Goal: Task Accomplishment & Management: Manage account settings

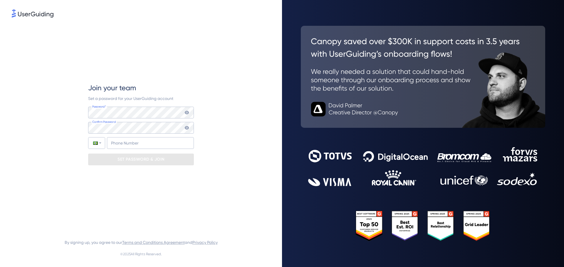
click at [244, 85] on div "Join your team Set a password for your UserGuiding account Password* Your passw…" at bounding box center [141, 124] width 258 height 211
click at [198, 86] on div "Join your team Set a password for your UserGuiding account Password* Your passw…" at bounding box center [141, 124] width 258 height 211
click at [137, 142] on input "+55" at bounding box center [150, 143] width 87 height 12
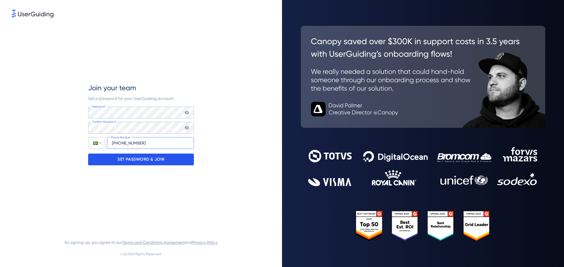
type input "[PHONE_NUMBER]"
click at [144, 164] on p "SET PASSWORD & JOIN" at bounding box center [140, 159] width 47 height 9
click at [138, 163] on p "SET PASSWORD & JOIN" at bounding box center [140, 159] width 47 height 9
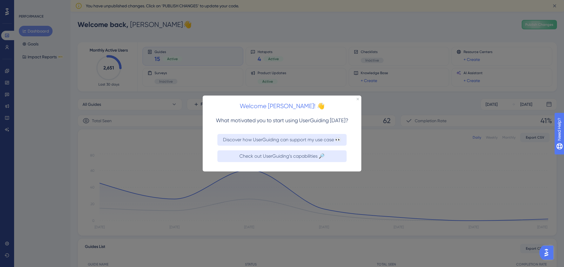
click at [290, 207] on div at bounding box center [282, 133] width 564 height 267
click at [358, 97] on div "Welcome [PERSON_NAME]! 👋" at bounding box center [282, 104] width 159 height 18
click at [356, 99] on icon "Close Preview" at bounding box center [357, 99] width 2 height 2
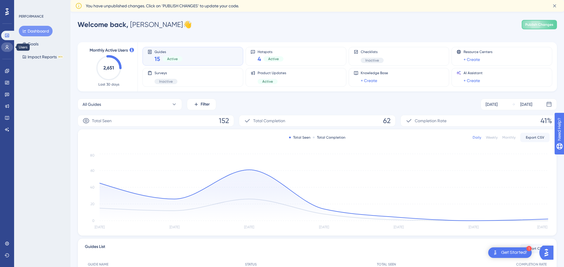
click at [8, 48] on icon at bounding box center [7, 47] width 3 height 4
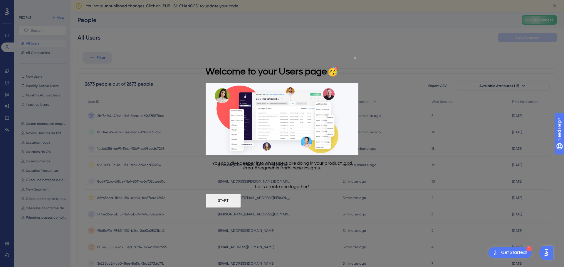
click at [353, 57] on icon "Close Preview" at bounding box center [354, 57] width 2 height 2
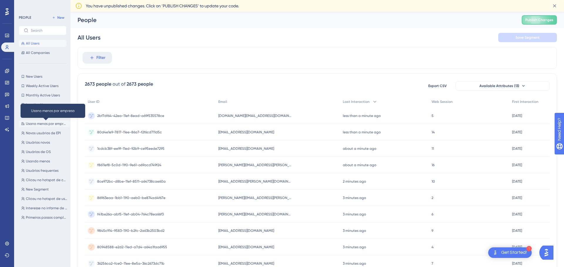
click at [49, 123] on span "Usano menos por empresa" at bounding box center [47, 124] width 42 height 5
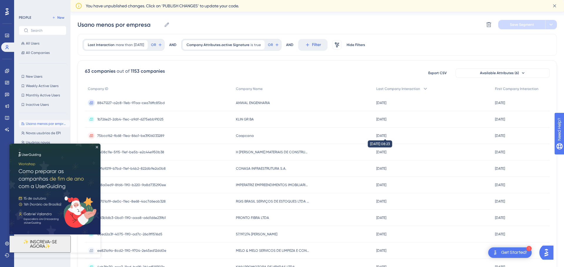
scroll to position [11, 0]
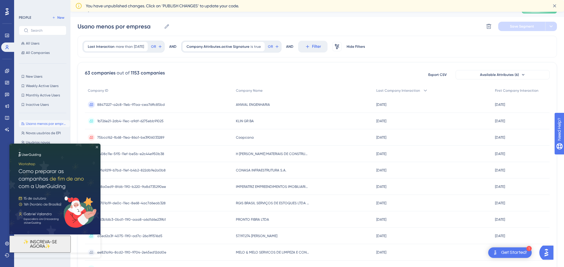
click at [97, 147] on icon "Close Preview" at bounding box center [97, 147] width 2 height 2
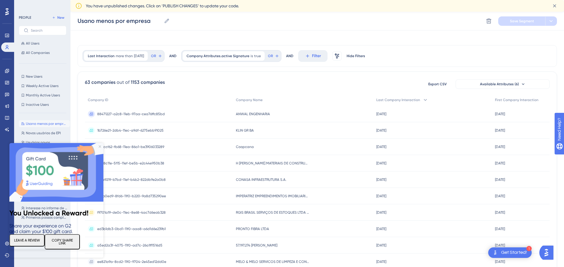
scroll to position [0, 0]
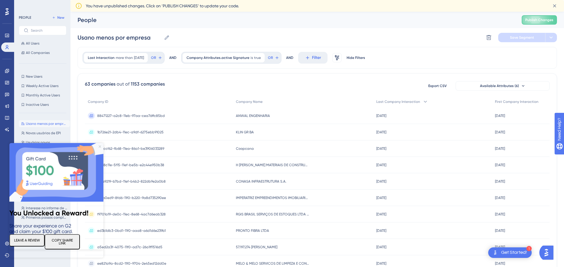
click at [100, 146] on icon "Close Preview" at bounding box center [100, 147] width 2 height 2
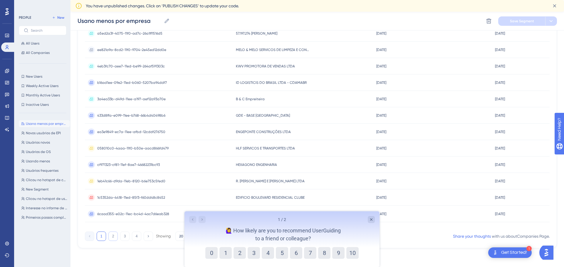
click at [113, 238] on button "2" at bounding box center [112, 236] width 9 height 9
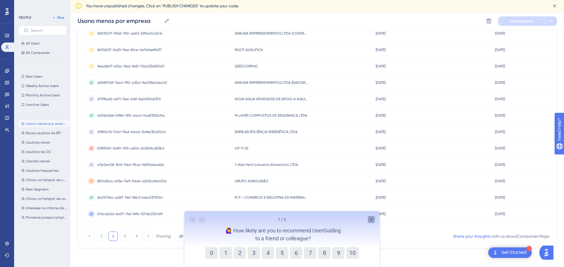
click at [372, 218] on icon "Close survey" at bounding box center [371, 220] width 5 height 5
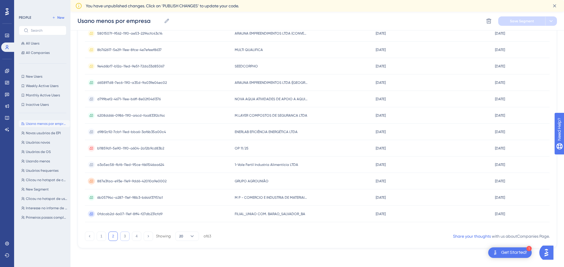
click at [124, 238] on button "3" at bounding box center [124, 236] width 9 height 9
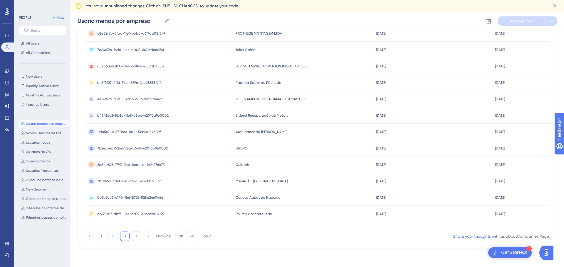
click at [137, 237] on button "4" at bounding box center [136, 236] width 9 height 9
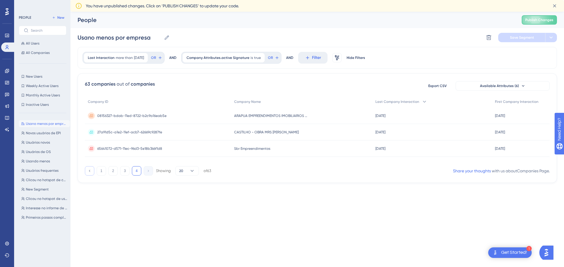
click at [91, 171] on icon at bounding box center [89, 171] width 4 height 4
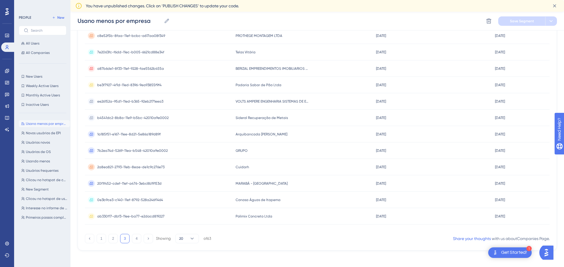
scroll to position [216, 0]
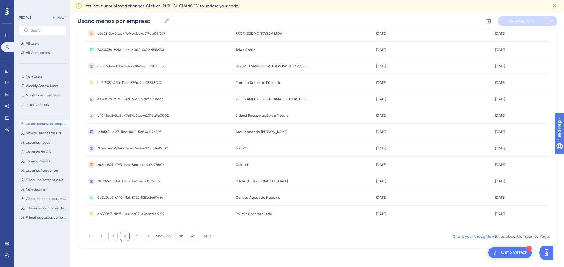
click at [113, 237] on button "2" at bounding box center [112, 236] width 9 height 9
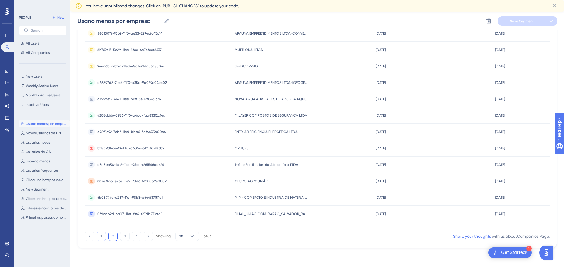
click at [100, 237] on button "1" at bounding box center [101, 236] width 9 height 9
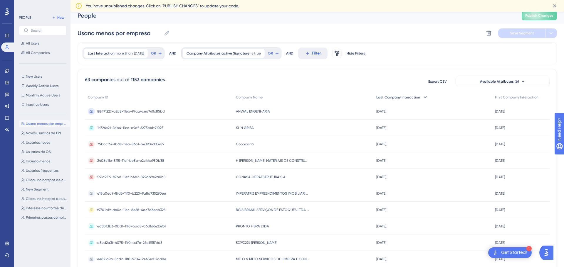
scroll to position [0, 0]
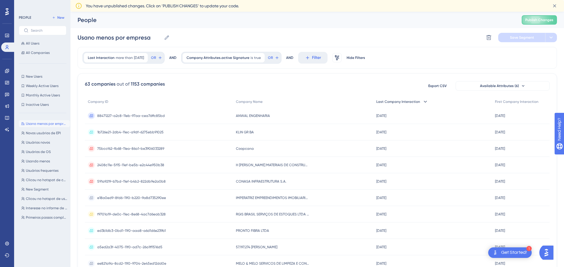
click at [428, 100] on div "Last Company Interaction" at bounding box center [432, 102] width 119 height 12
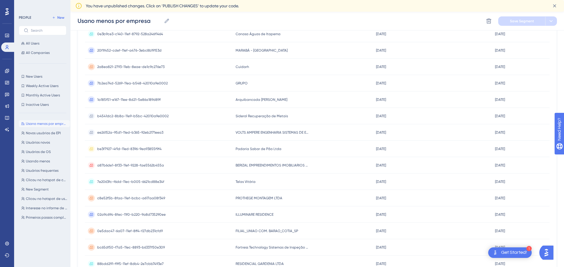
scroll to position [161, 0]
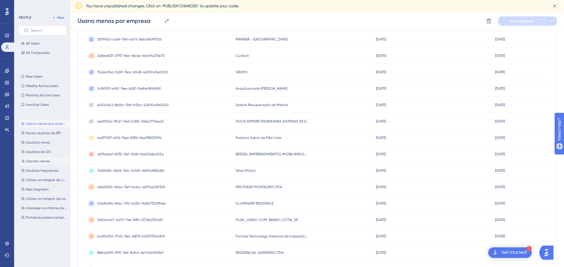
click at [33, 160] on span "Usando menos" at bounding box center [38, 161] width 24 height 5
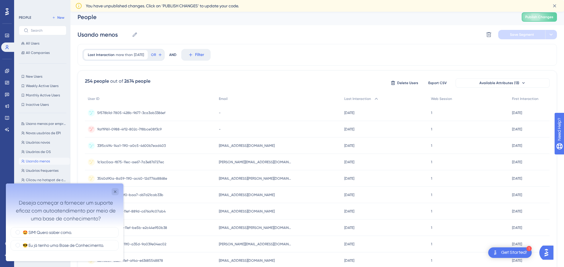
scroll to position [6, 0]
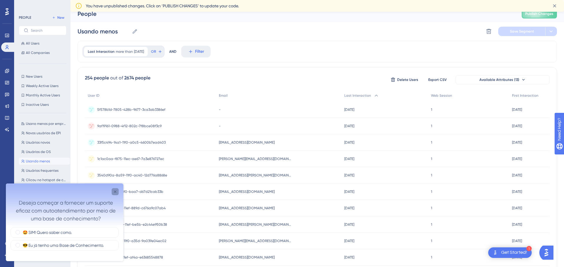
click at [115, 191] on icon "Close survey" at bounding box center [115, 192] width 5 height 5
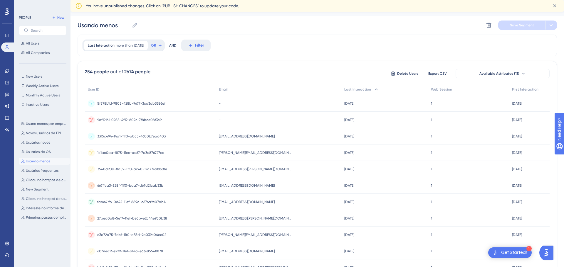
scroll to position [16, 0]
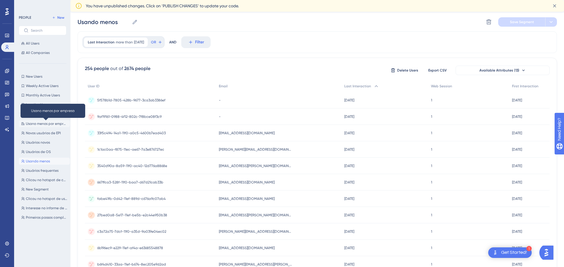
click at [42, 124] on span "Usano menos por empresa" at bounding box center [47, 124] width 42 height 5
type input "Usano menos por empresa"
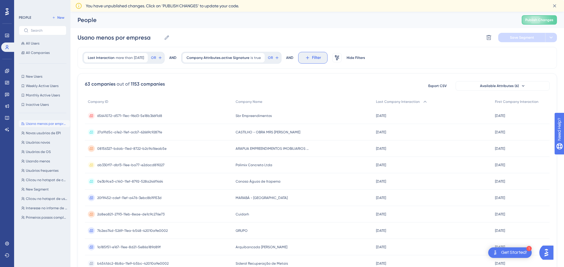
click at [315, 58] on span "Filter" at bounding box center [316, 57] width 9 height 7
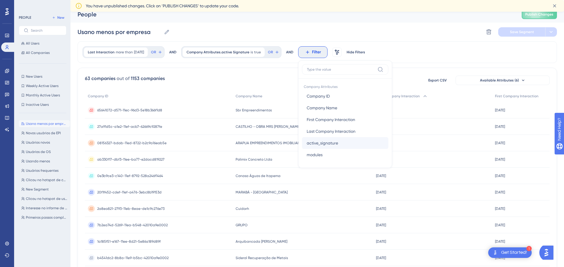
scroll to position [6, 0]
click at [446, 54] on div "Last Interaction more than [DATE] [DATE] Remove OR AND Company Attributes.activ…" at bounding box center [317, 52] width 479 height 22
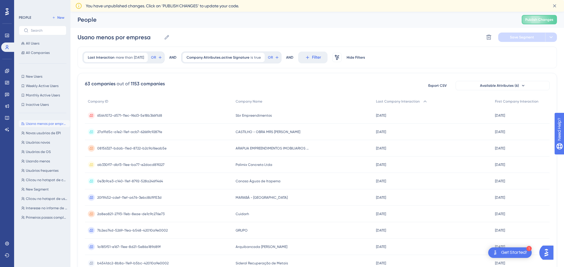
scroll to position [0, 0]
